Goal: Information Seeking & Learning: Learn about a topic

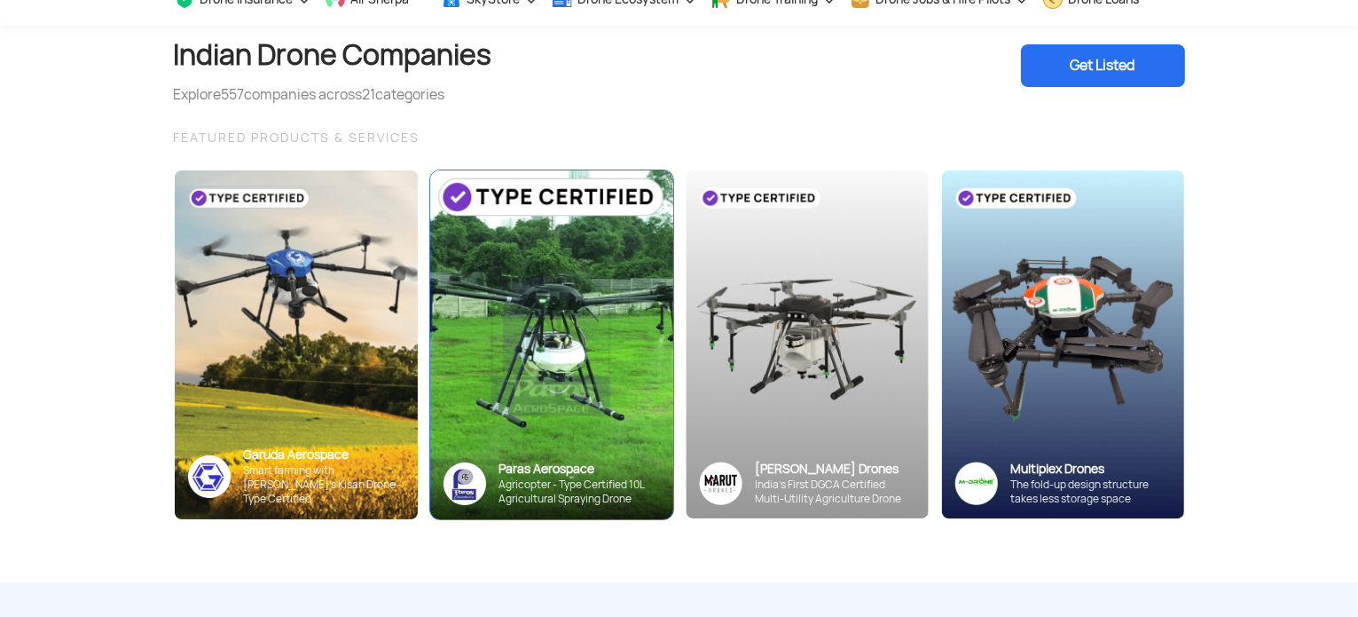
scroll to position [99, 0]
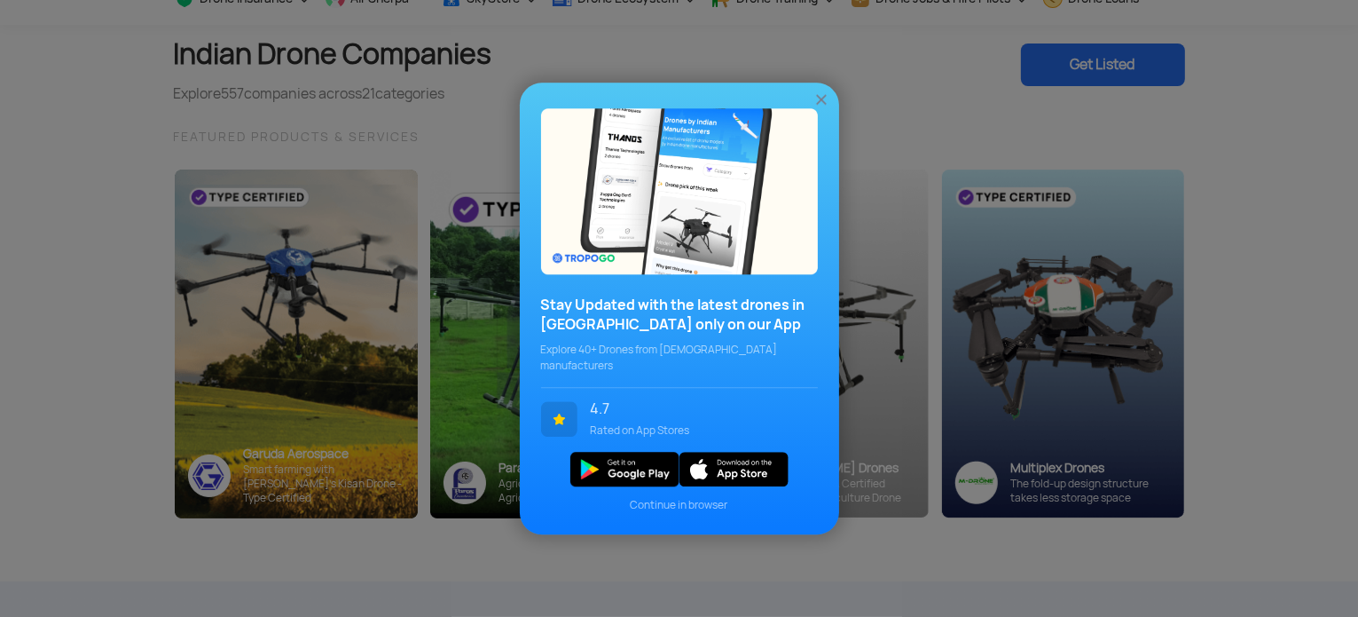
click at [821, 98] on img at bounding box center [822, 100] width 18 height 18
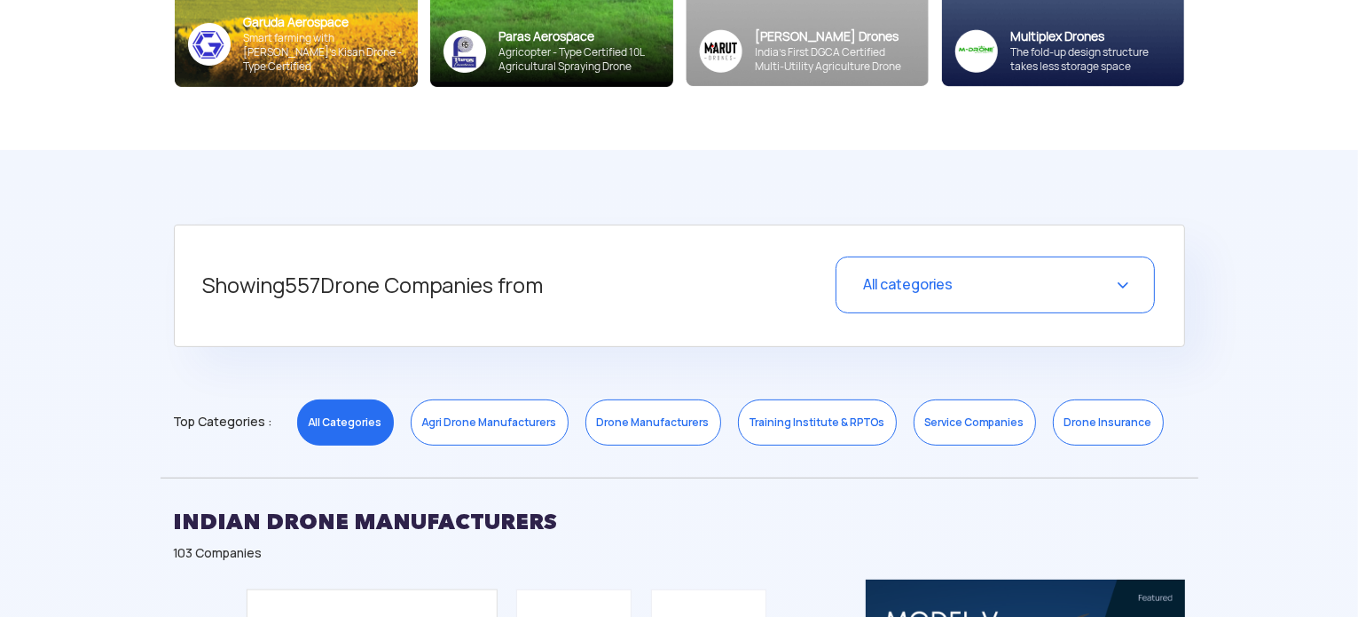
scroll to position [531, 0]
click at [920, 283] on span "All categories" at bounding box center [908, 283] width 90 height 19
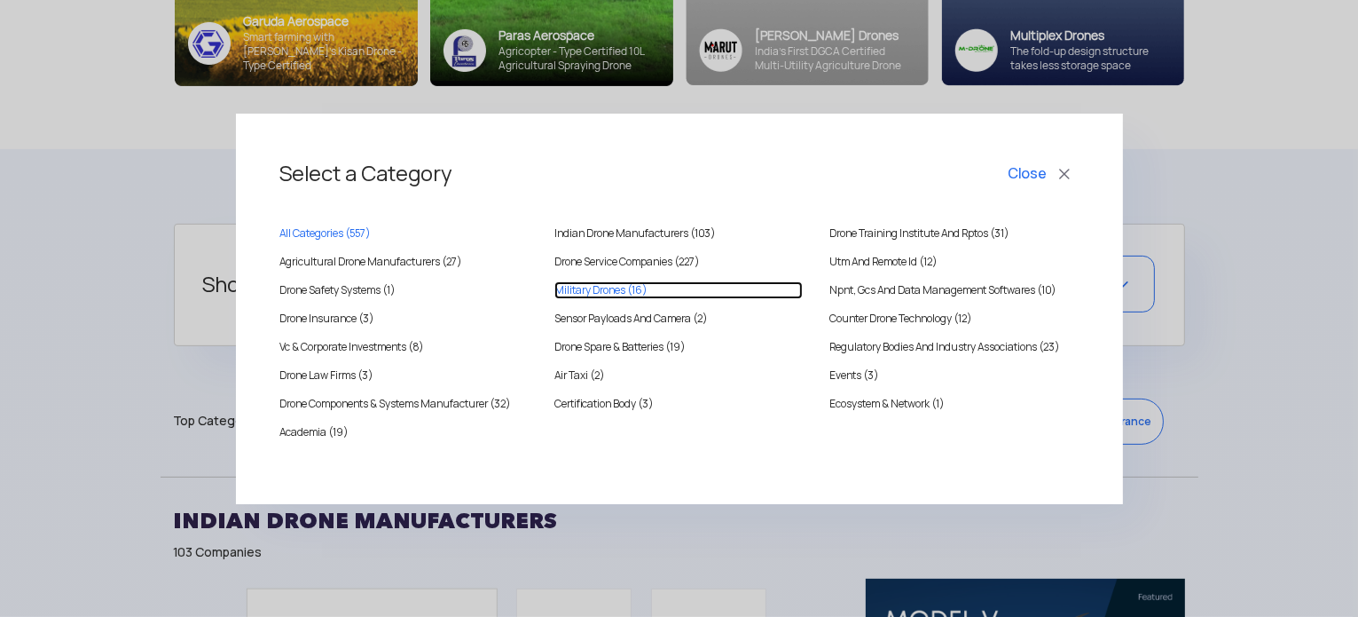
click at [596, 287] on Drones "Military Drones (16)" at bounding box center [679, 290] width 248 height 18
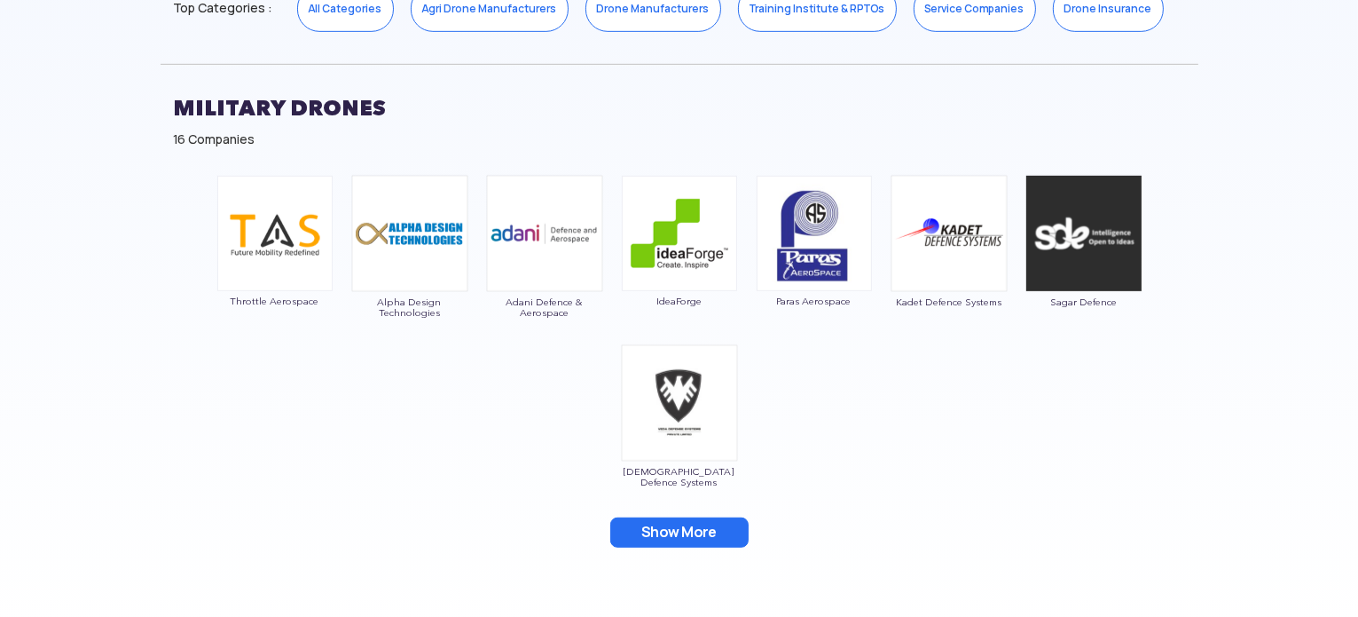
scroll to position [1043, 0]
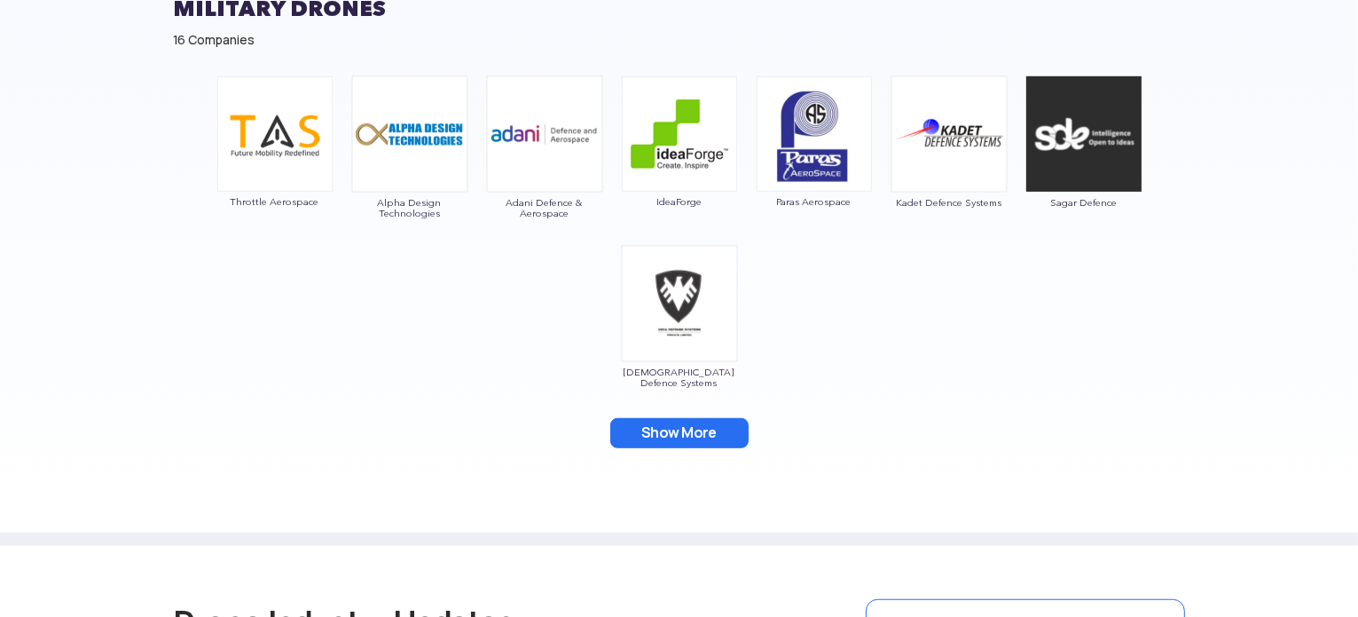
click at [654, 439] on button "Show More" at bounding box center [679, 433] width 138 height 30
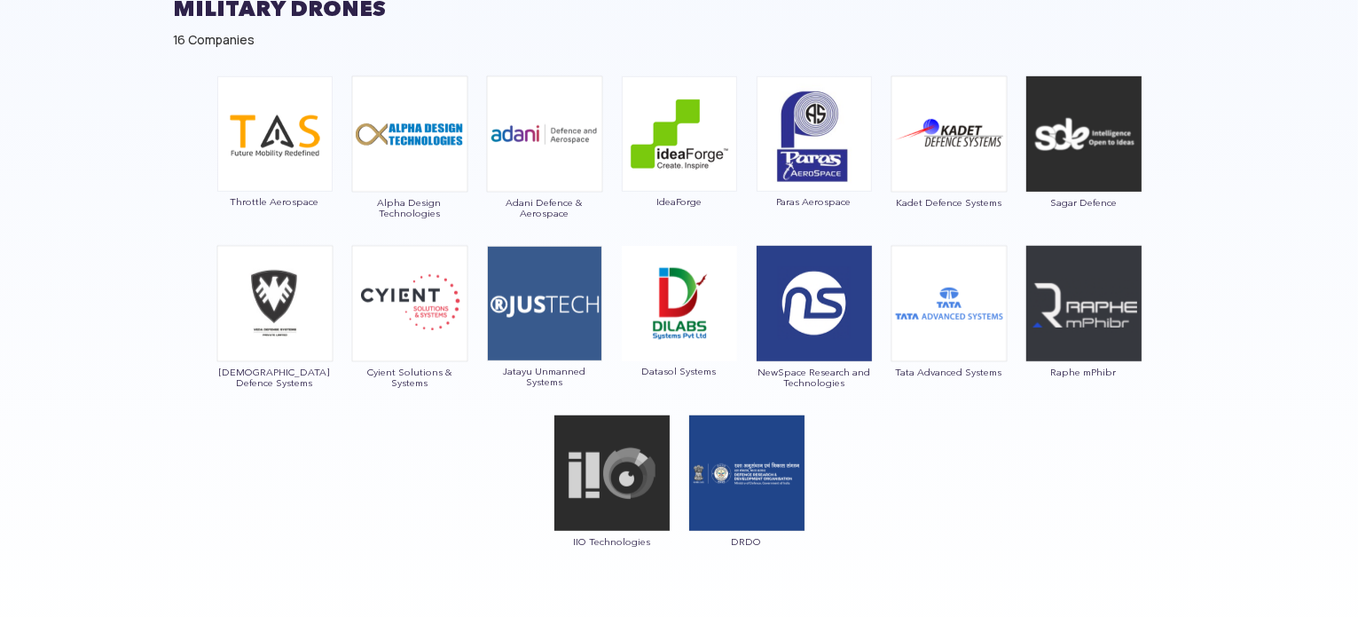
click at [295, 321] on img at bounding box center [274, 303] width 117 height 117
click at [274, 306] on img at bounding box center [274, 303] width 117 height 117
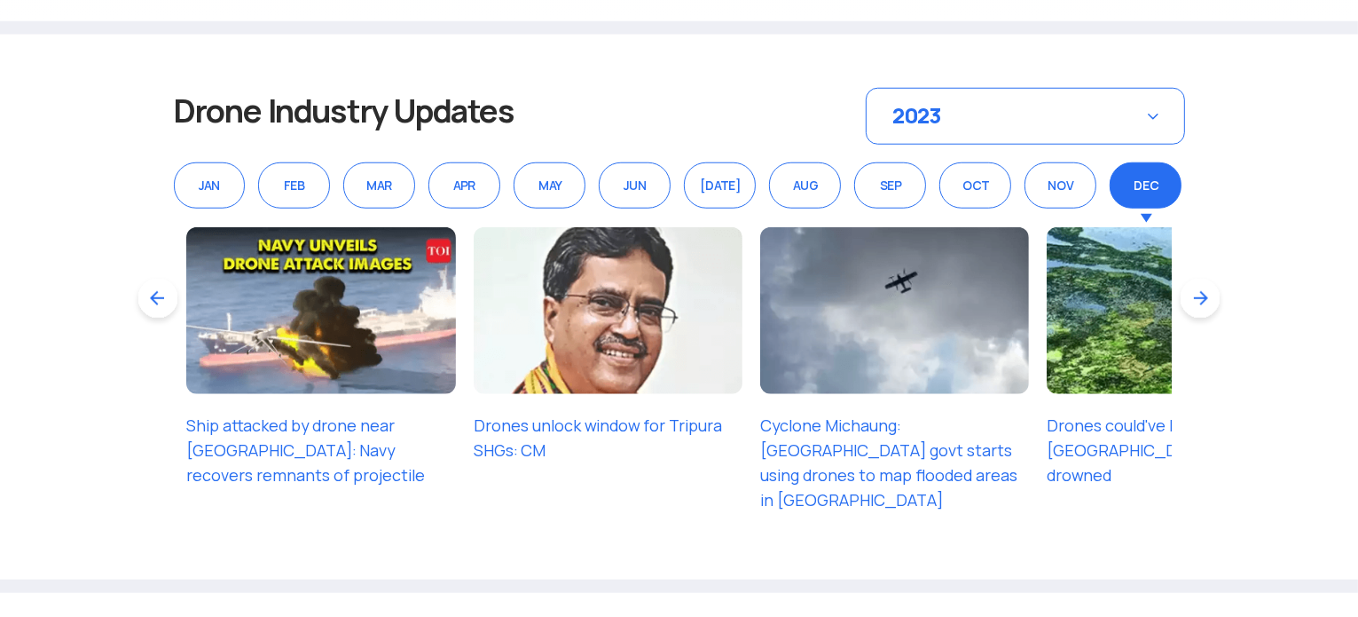
scroll to position [1682, 0]
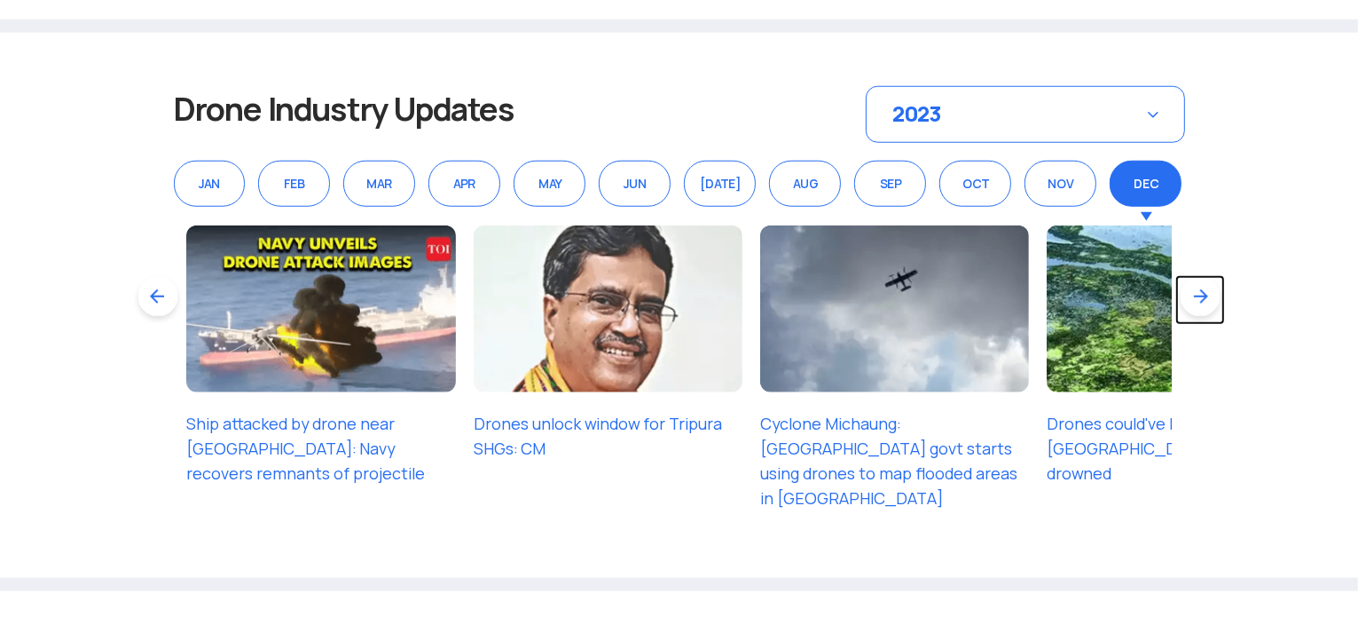
click at [1200, 301] on link at bounding box center [1201, 300] width 50 height 50
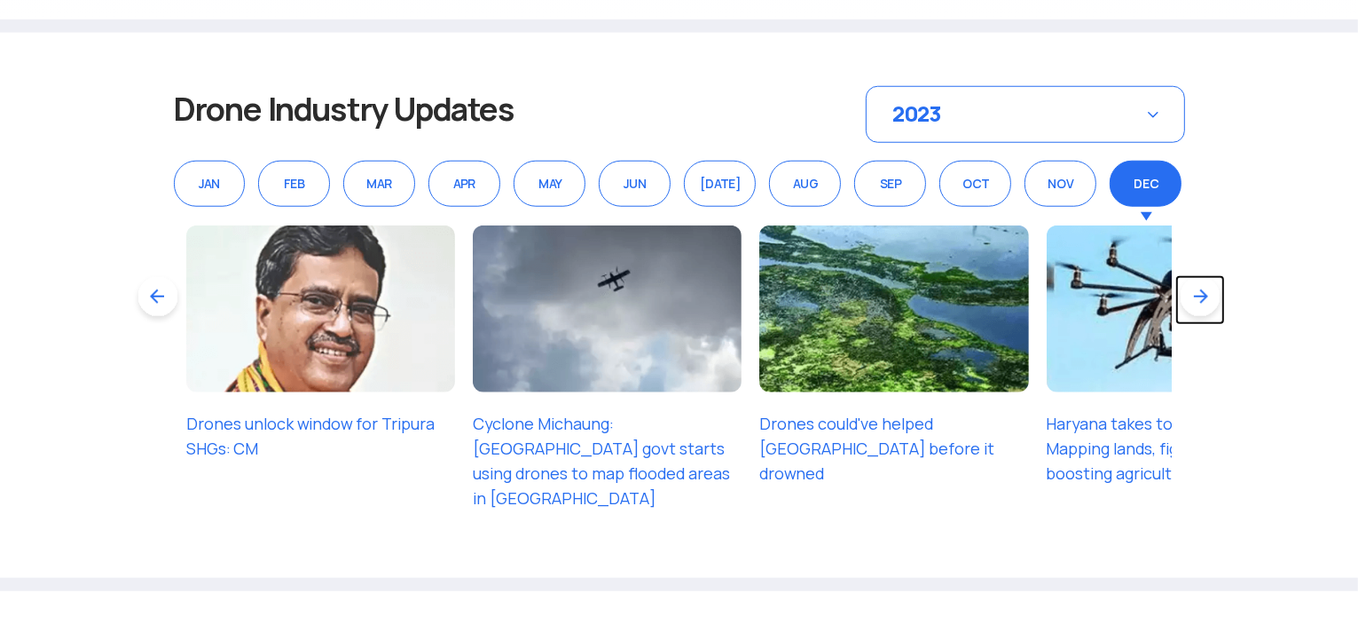
click at [1200, 301] on link at bounding box center [1201, 300] width 50 height 50
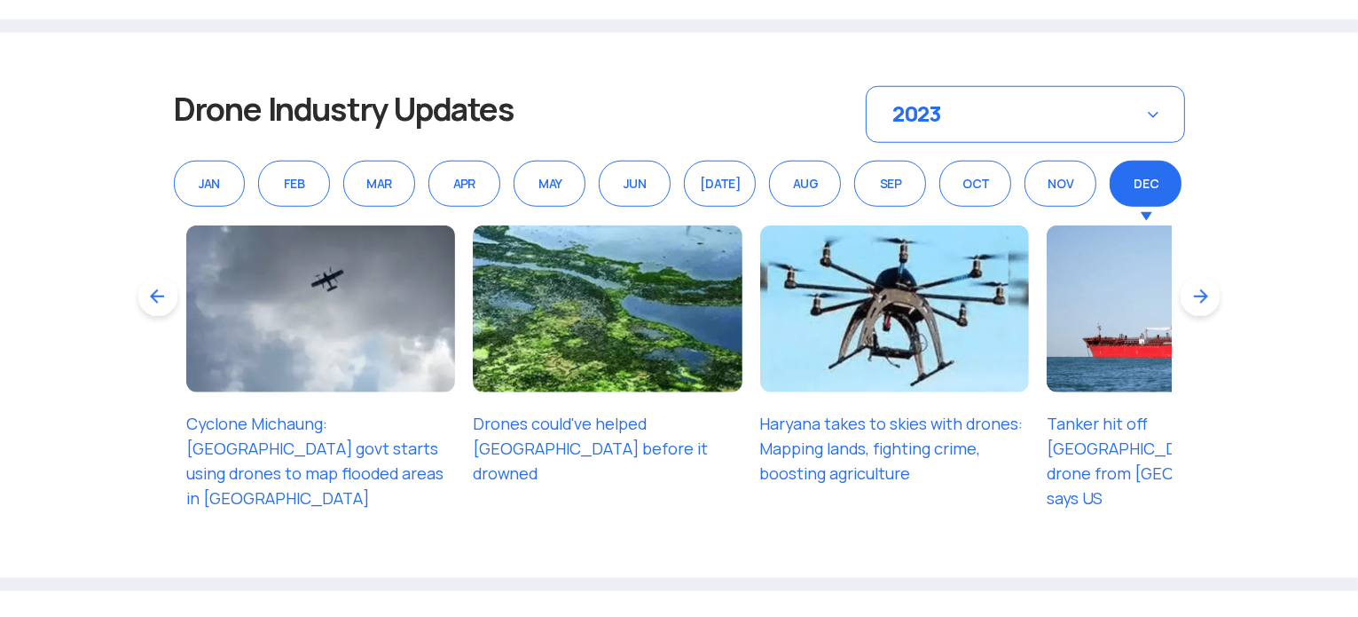
click at [586, 425] on link "Drones could've helped [GEOGRAPHIC_DATA] before it drowned" at bounding box center [590, 448] width 235 height 70
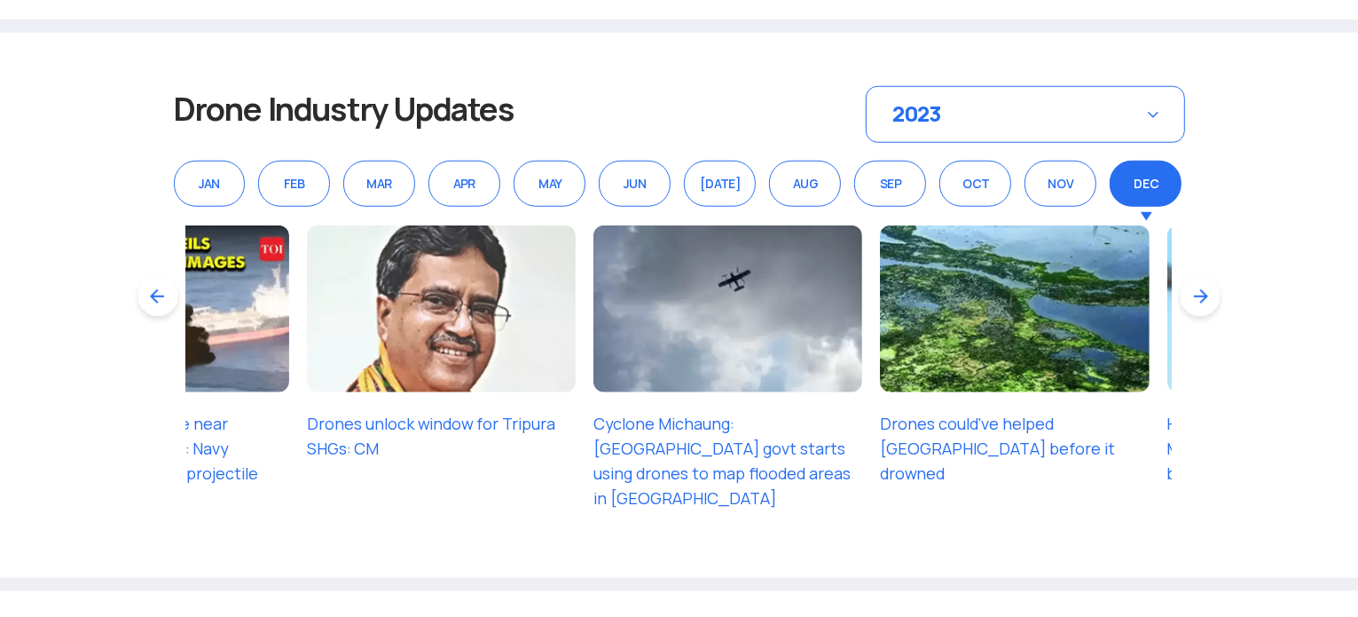
click at [1202, 295] on link at bounding box center [1201, 300] width 50 height 50
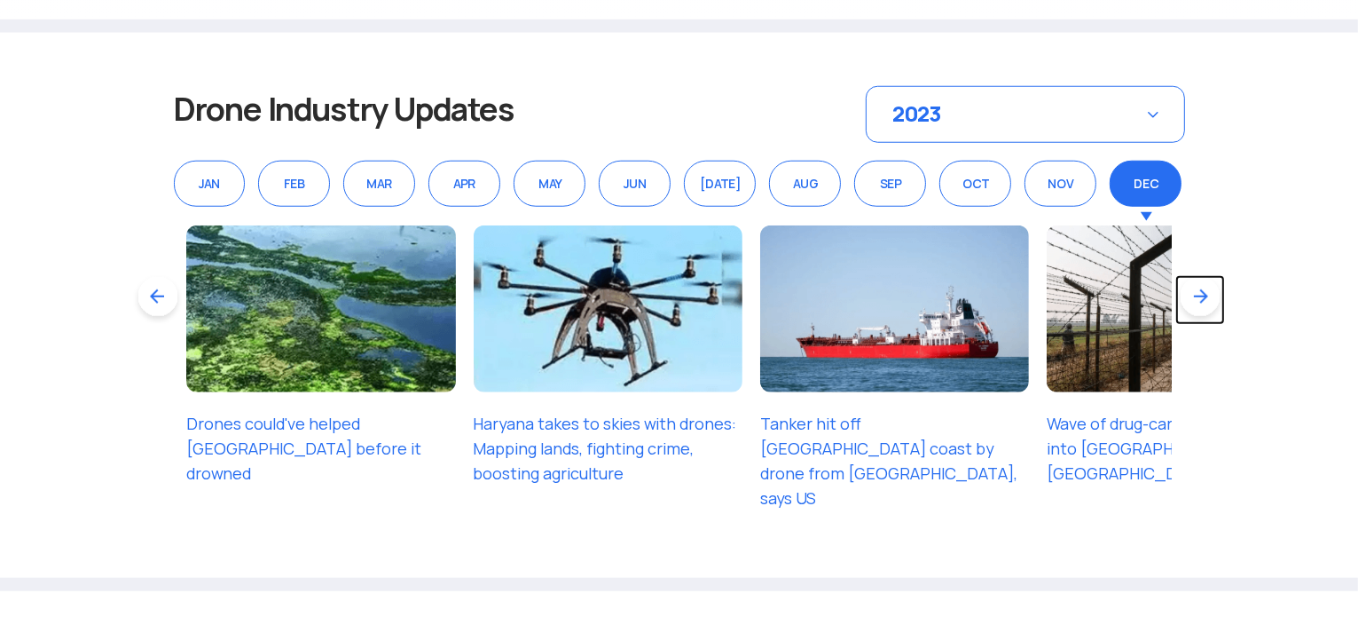
click at [1202, 295] on link at bounding box center [1201, 300] width 50 height 50
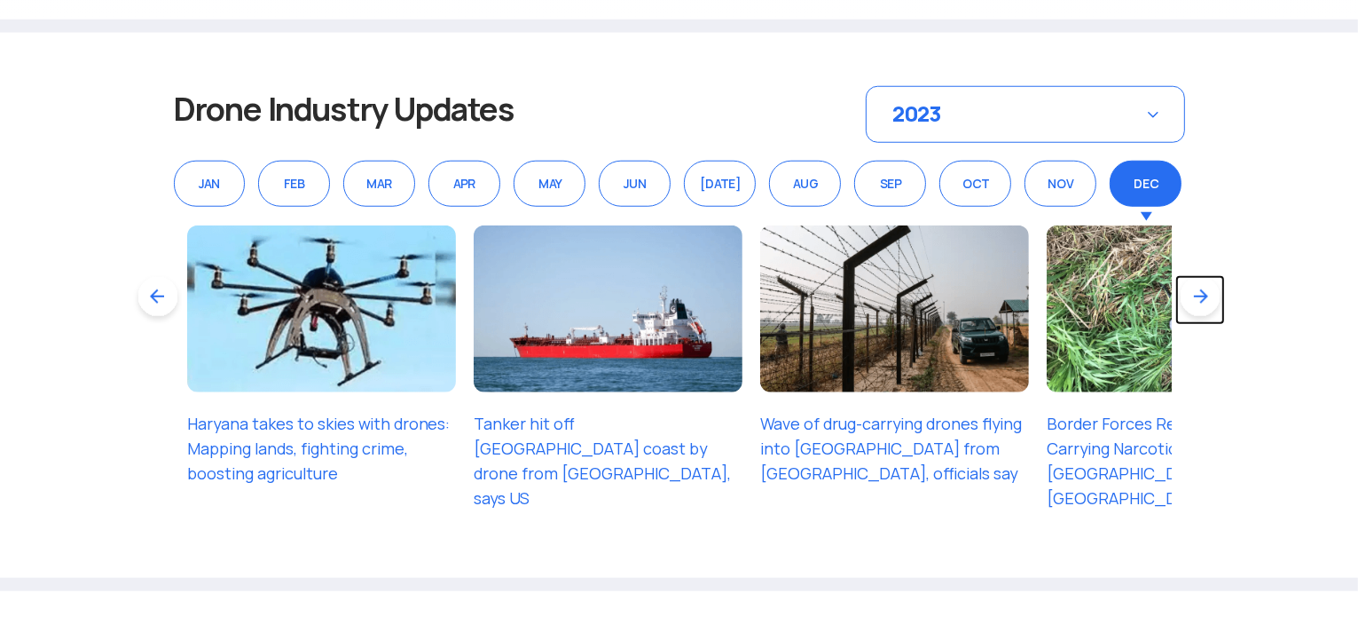
click at [1202, 295] on link at bounding box center [1201, 300] width 50 height 50
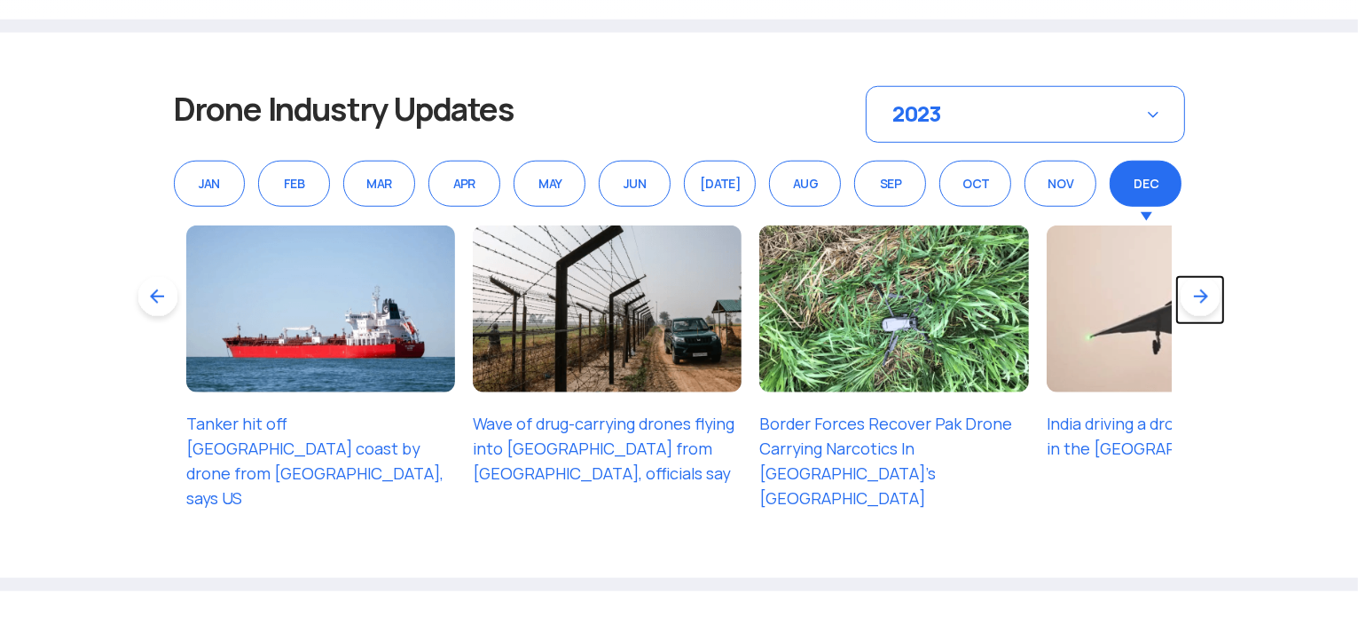
click at [1202, 295] on link at bounding box center [1201, 300] width 50 height 50
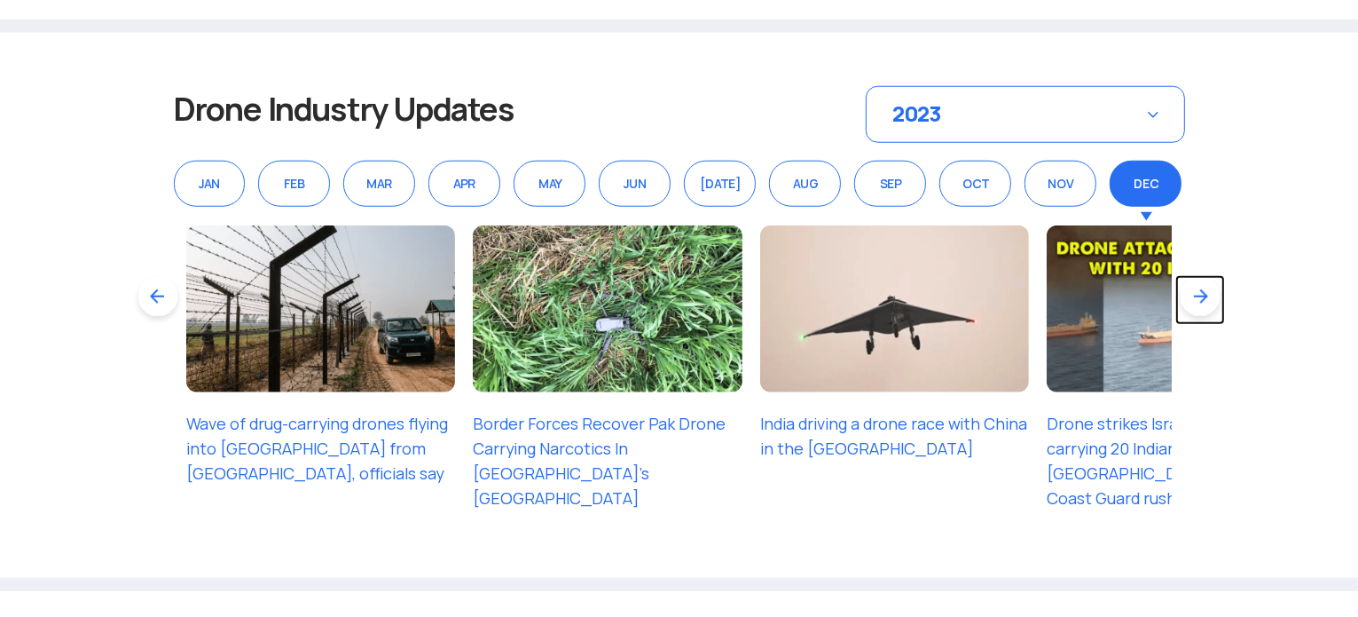
click at [1202, 295] on link at bounding box center [1201, 300] width 50 height 50
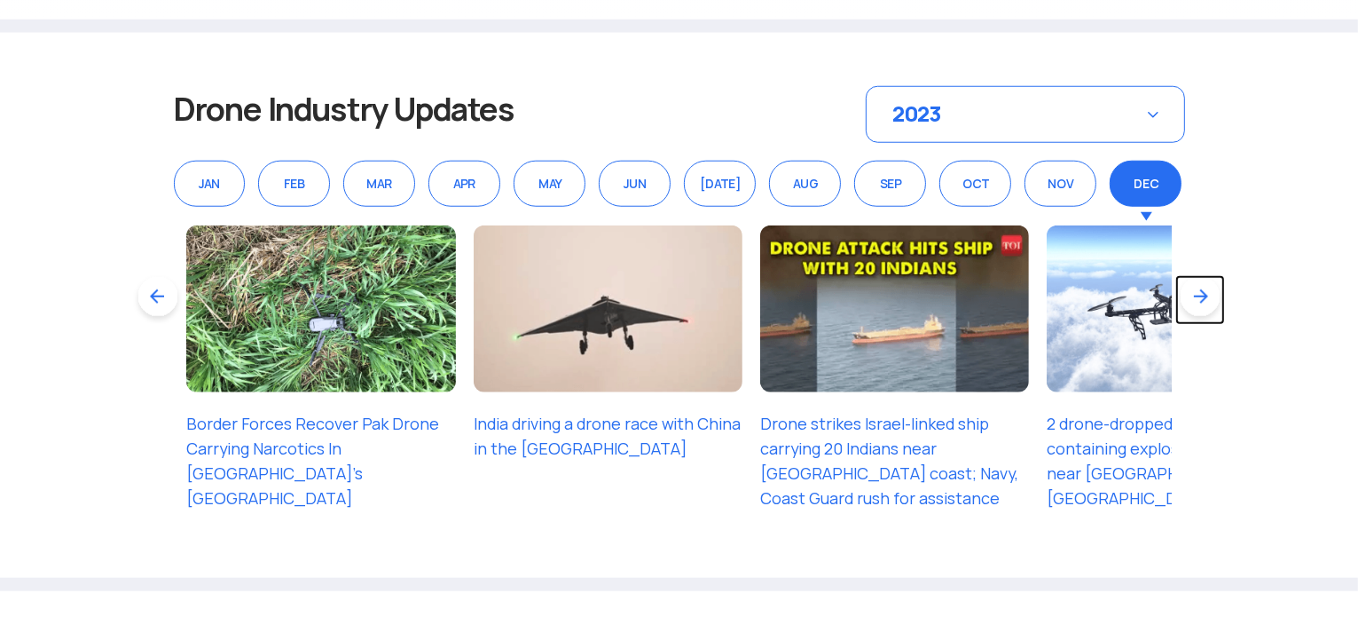
click at [1202, 295] on link at bounding box center [1201, 300] width 50 height 50
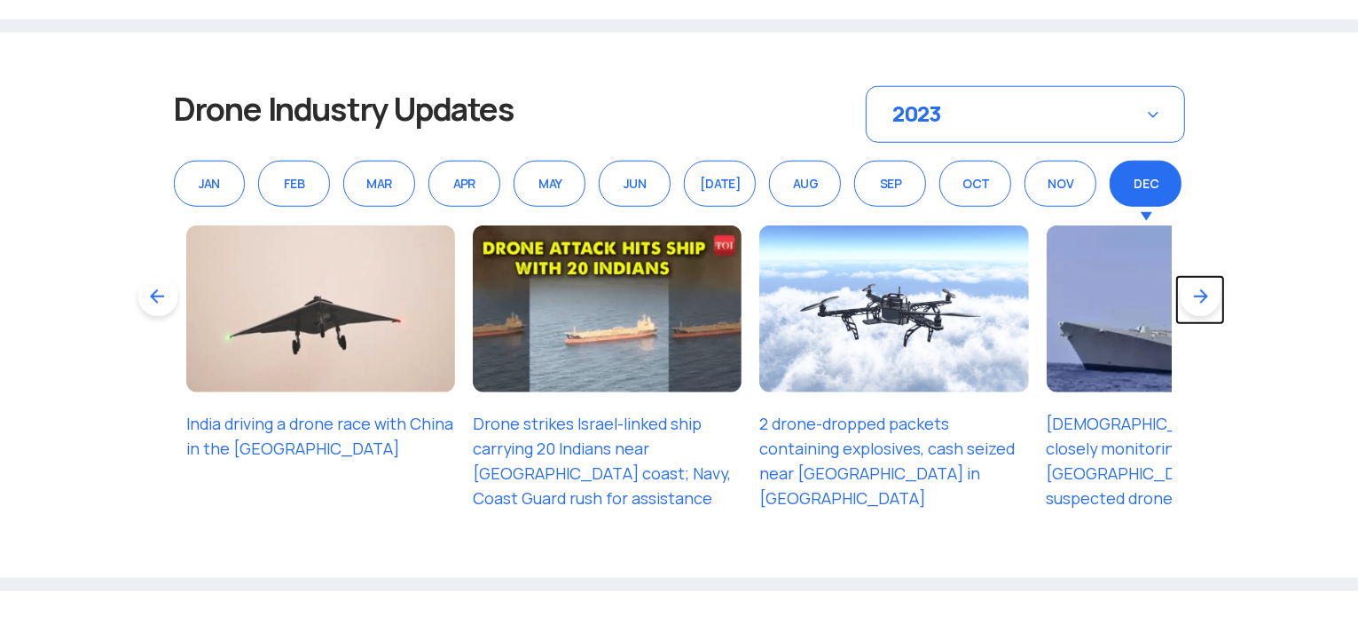
click at [1202, 295] on link at bounding box center [1201, 300] width 50 height 50
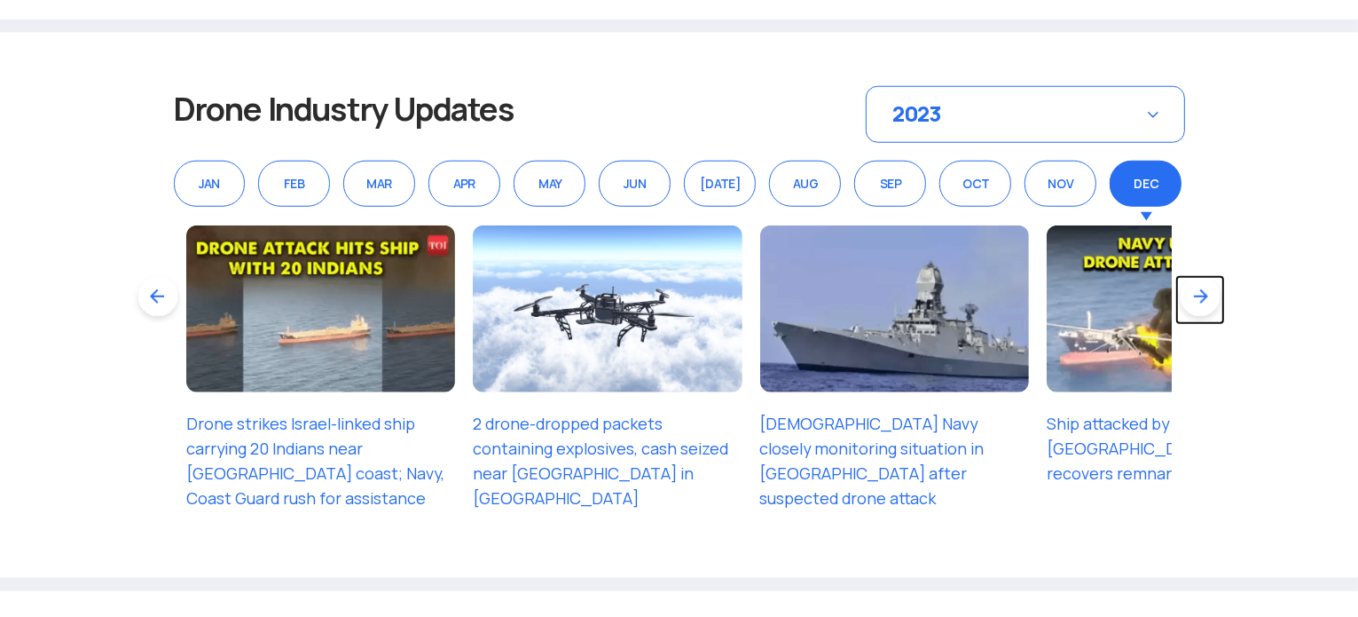
click at [1202, 295] on link at bounding box center [1201, 300] width 50 height 50
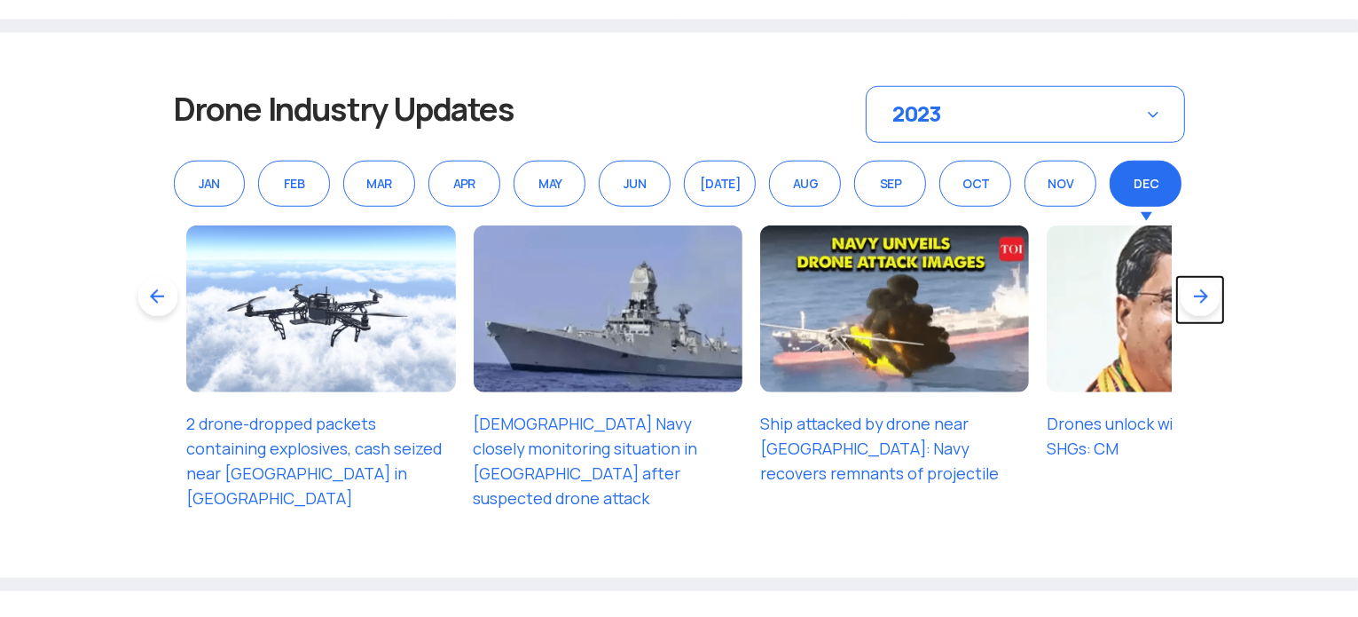
click at [1202, 295] on link at bounding box center [1201, 300] width 50 height 50
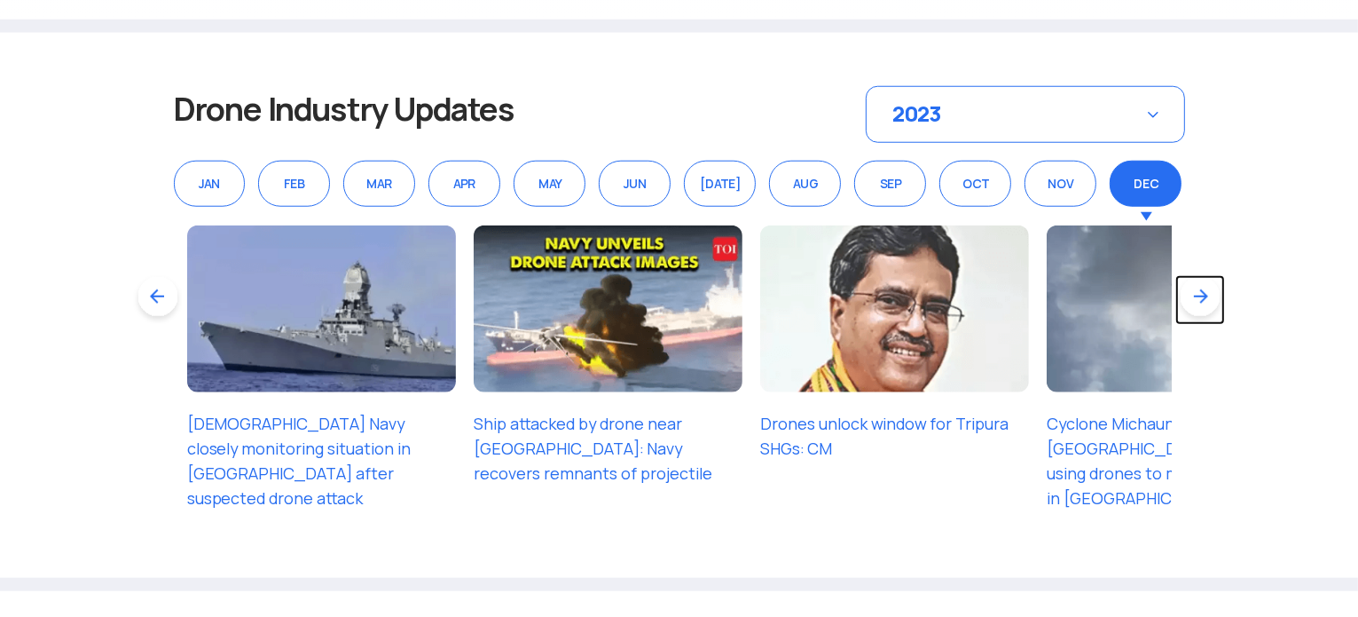
click at [1202, 295] on link at bounding box center [1201, 300] width 50 height 50
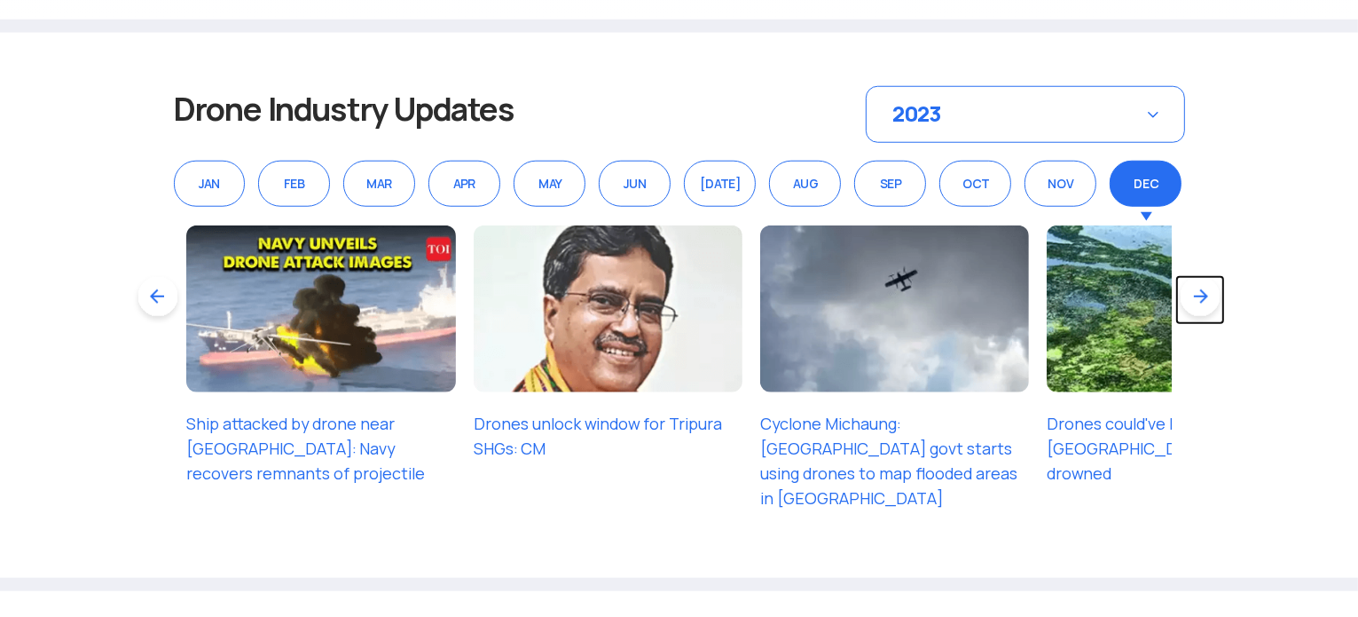
click at [1202, 295] on link at bounding box center [1201, 300] width 50 height 50
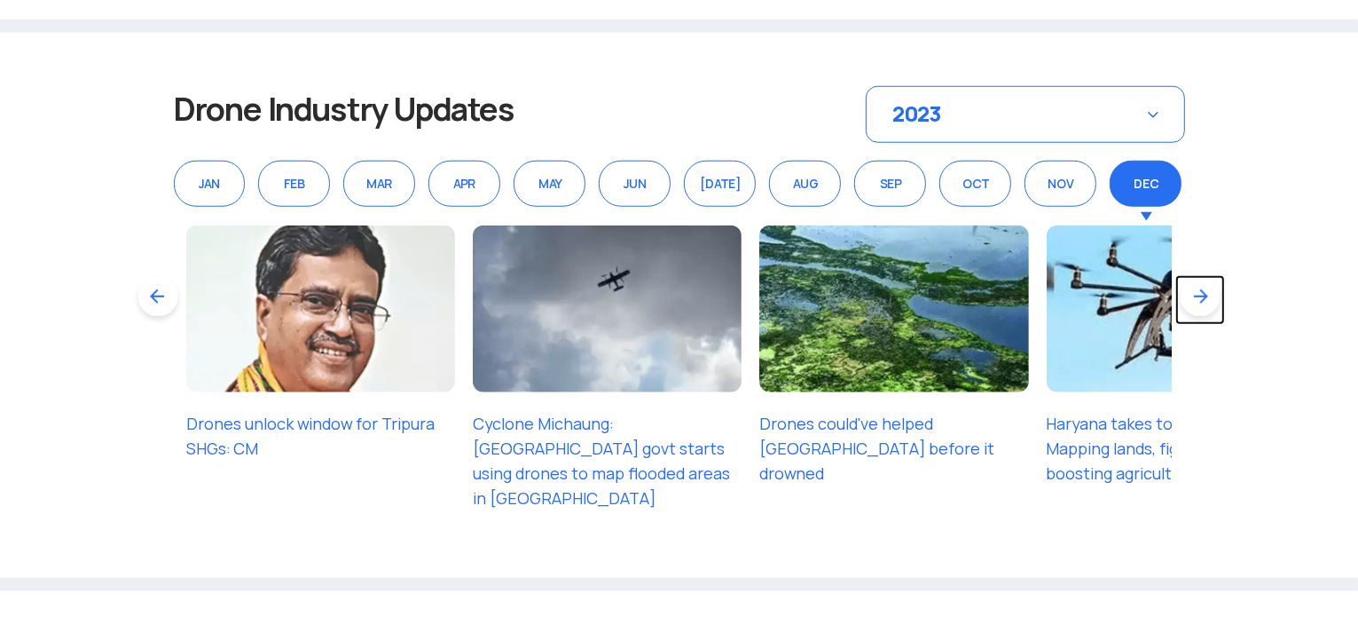
click at [1202, 295] on link at bounding box center [1201, 300] width 50 height 50
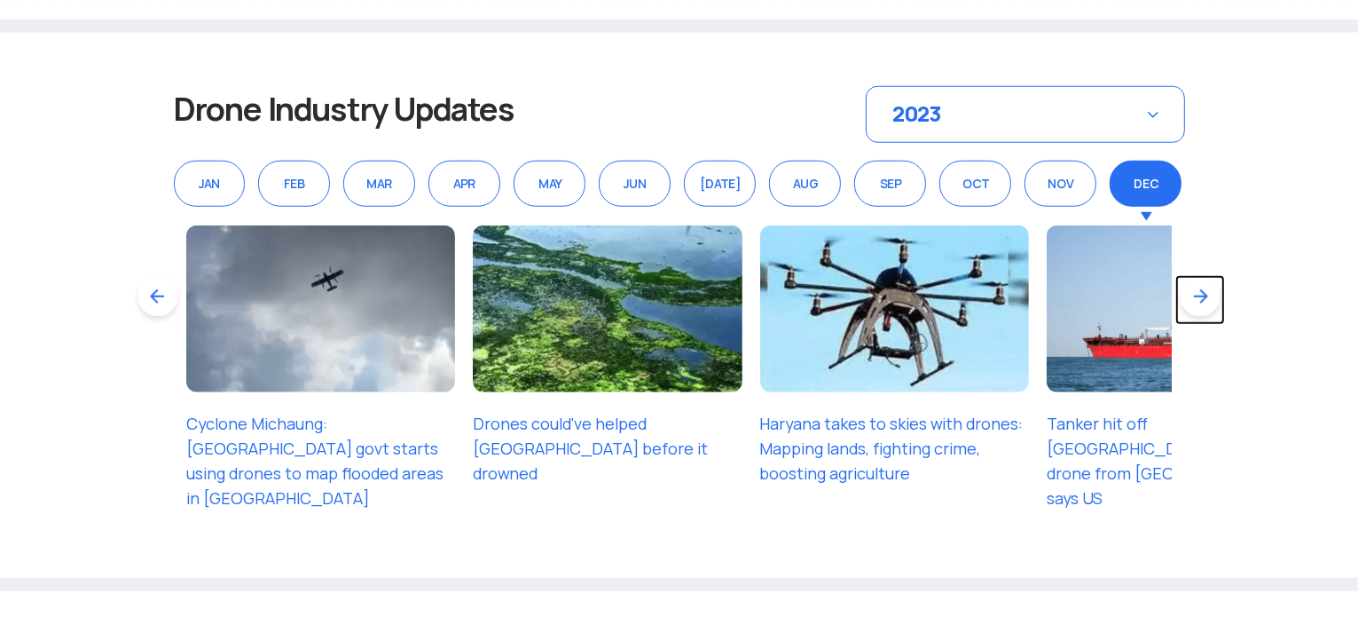
click at [1202, 295] on link at bounding box center [1201, 300] width 50 height 50
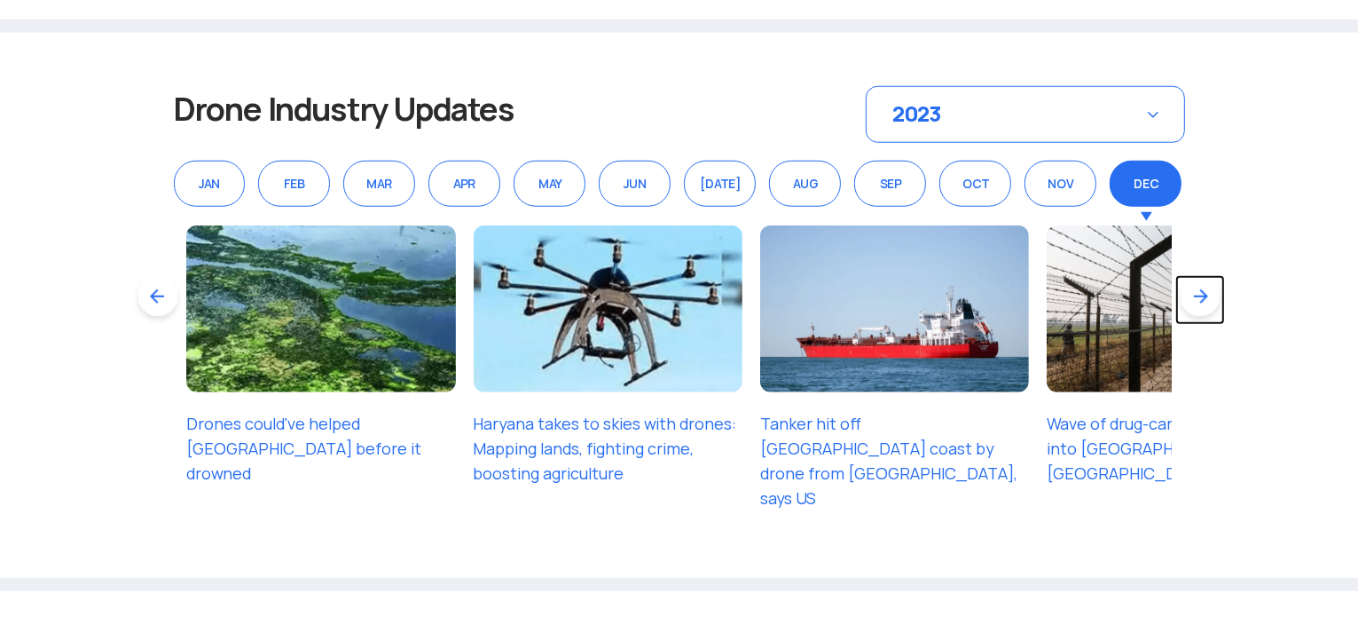
click at [1202, 295] on link at bounding box center [1201, 300] width 50 height 50
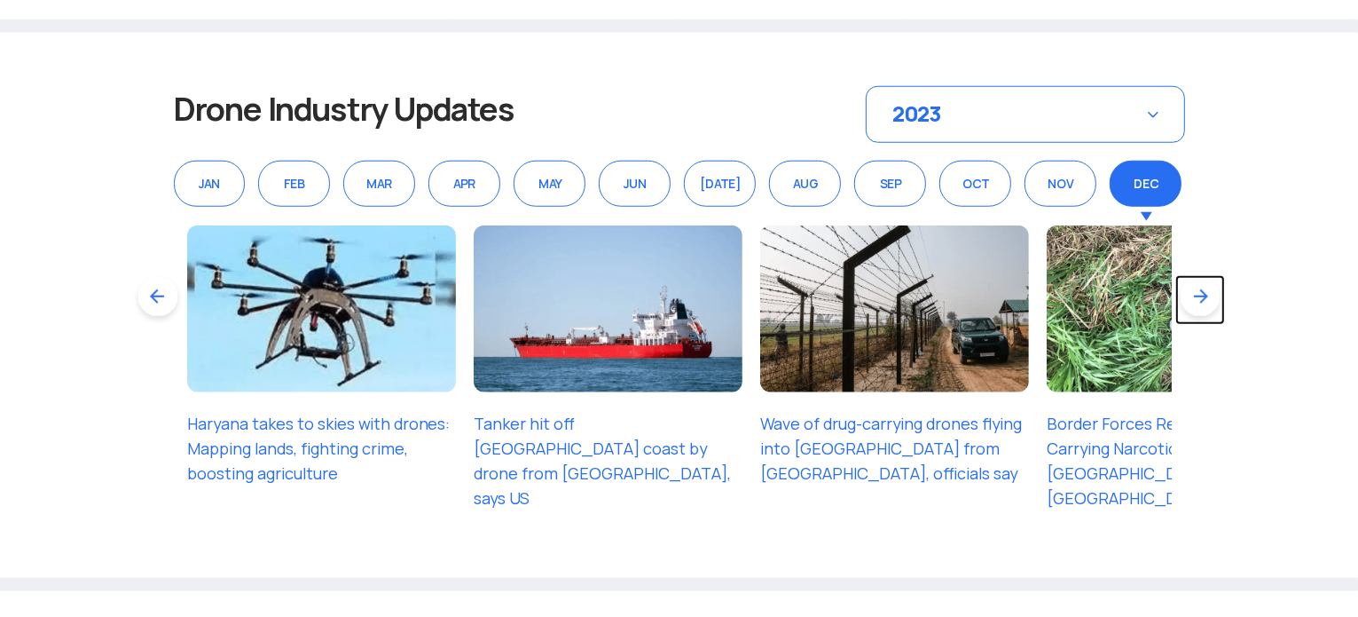
click at [1202, 295] on link at bounding box center [1201, 300] width 50 height 50
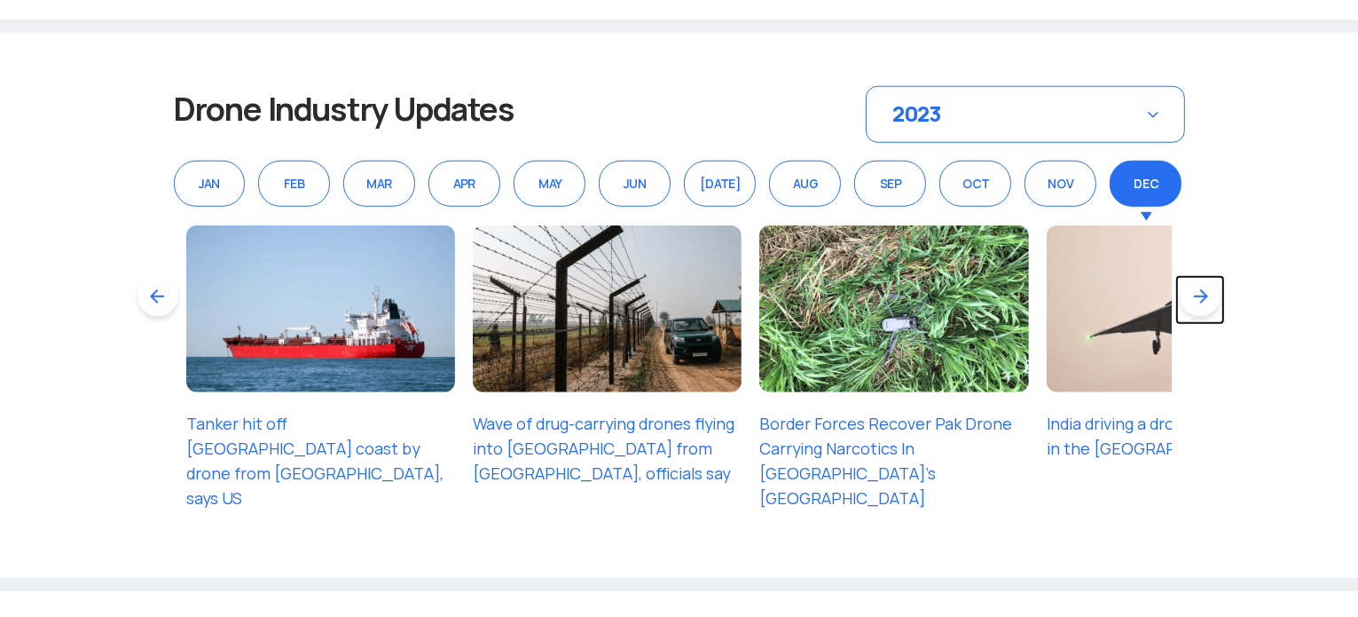
click at [1202, 295] on link at bounding box center [1201, 300] width 50 height 50
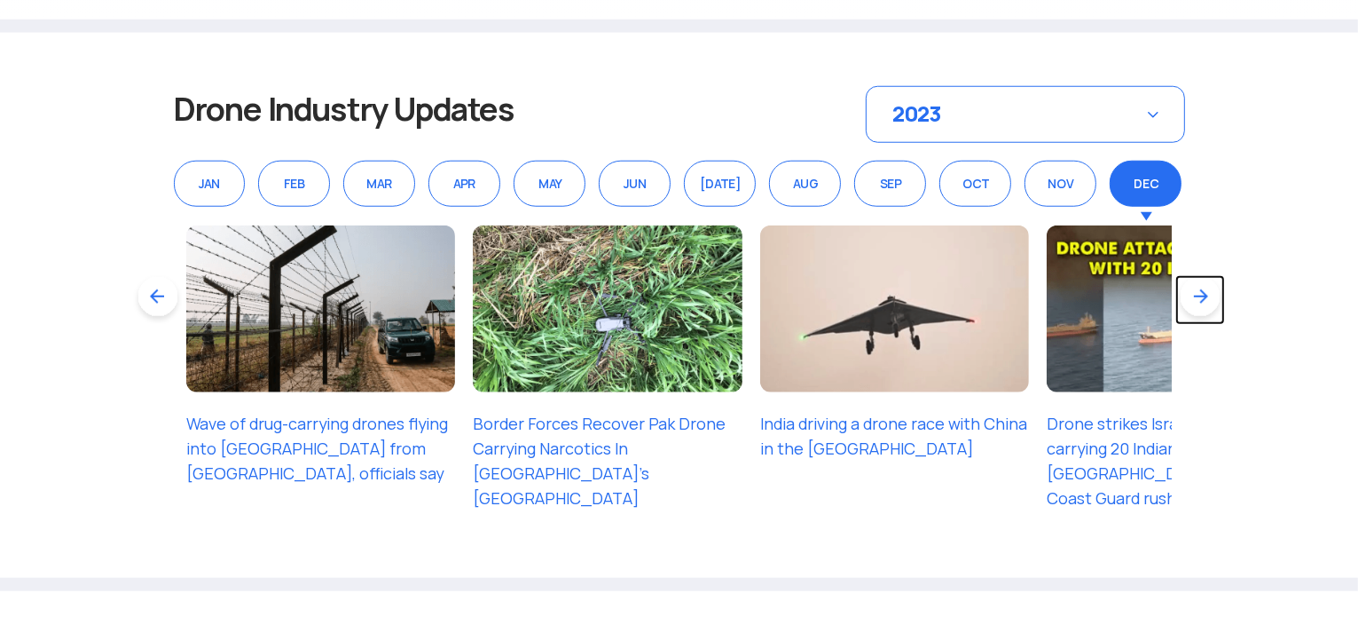
click at [1202, 295] on link at bounding box center [1201, 300] width 50 height 50
